Goal: Transaction & Acquisition: Purchase product/service

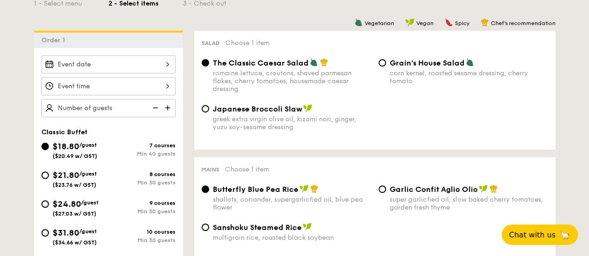
scroll to position [233, 0]
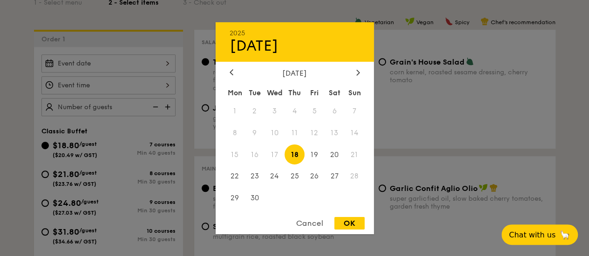
click at [121, 66] on div "2025 Sep [DATE] Tue Wed Thu Fri Sat Sun 1 2 3 4 5 6 7 8 9 10 11 12 13 14 15 16 …" at bounding box center [108, 63] width 134 height 18
click at [354, 72] on div at bounding box center [358, 72] width 8 height 9
click at [356, 71] on icon at bounding box center [358, 72] width 4 height 6
click at [357, 74] on icon at bounding box center [358, 72] width 4 height 6
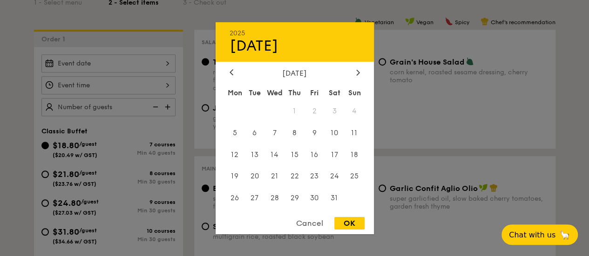
click at [235, 73] on div "[DATE]" at bounding box center [294, 72] width 130 height 9
click at [233, 73] on div at bounding box center [231, 72] width 8 height 9
click at [233, 72] on div at bounding box center [231, 72] width 8 height 9
click at [230, 75] on div at bounding box center [231, 72] width 8 height 9
click at [232, 72] on icon at bounding box center [231, 72] width 4 height 6
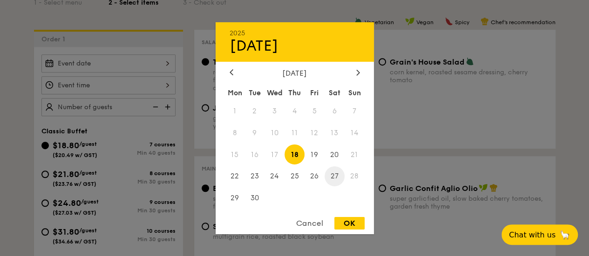
click at [333, 175] on span "27" at bounding box center [334, 177] width 20 height 20
click at [352, 221] on div "OK" at bounding box center [349, 223] width 30 height 13
type input "[DATE]"
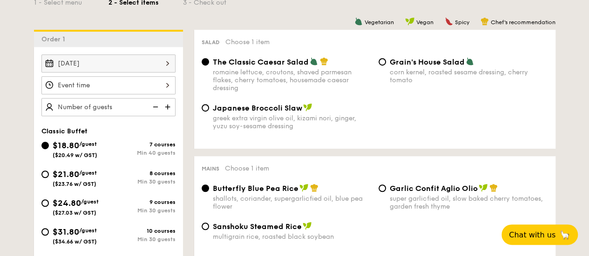
click at [107, 180] on div "$21.80 /guest ($23.76 w/ GST)" at bounding box center [74, 178] width 67 height 20
click at [49, 178] on input "$21.80 /guest ($23.76 w/ GST) 8 courses Min 30 guests" at bounding box center [44, 174] width 7 height 7
radio input "true"
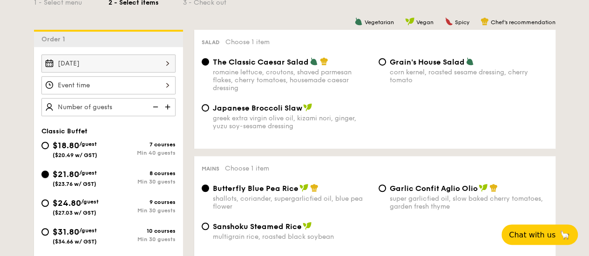
radio input "true"
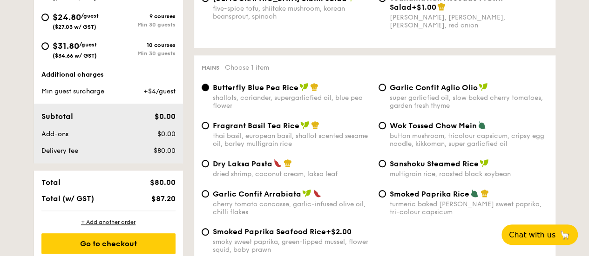
scroll to position [372, 0]
